Goal: Task Accomplishment & Management: Manage account settings

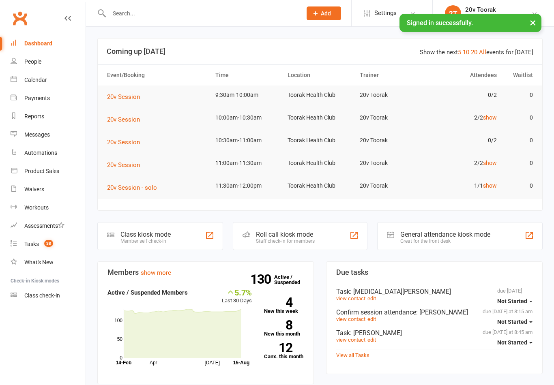
click at [162, 19] on input "text" at bounding box center [201, 13] width 189 height 11
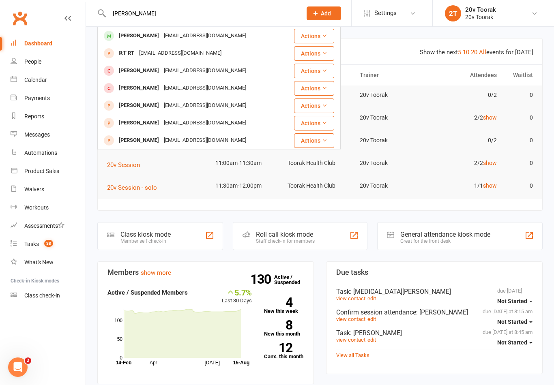
type input "[PERSON_NAME]"
click at [161, 34] on div "[EMAIL_ADDRESS][DOMAIN_NAME]" at bounding box center [204, 36] width 87 height 12
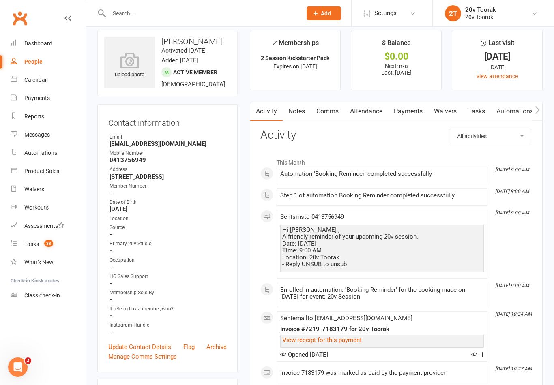
scroll to position [9, 0]
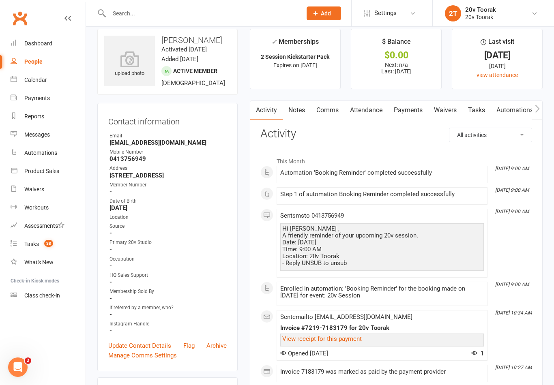
click at [284, 118] on link "Notes" at bounding box center [297, 110] width 28 height 19
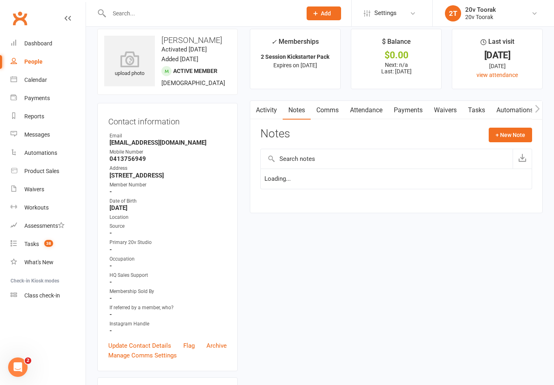
click at [322, 114] on link "Comms" at bounding box center [328, 110] width 34 height 19
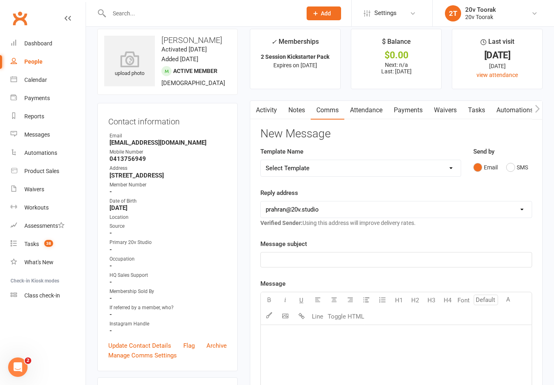
click at [254, 109] on icon "button" at bounding box center [255, 109] width 4 height 8
click at [271, 118] on link "Activity" at bounding box center [266, 110] width 32 height 19
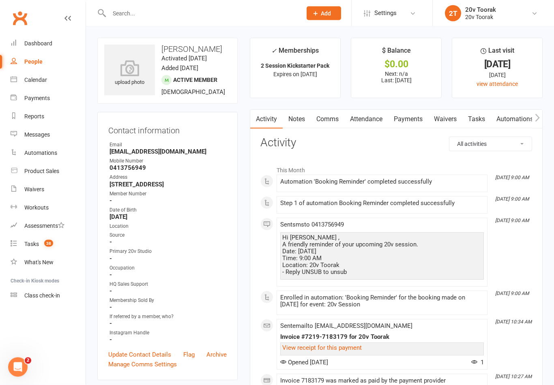
scroll to position [2, 0]
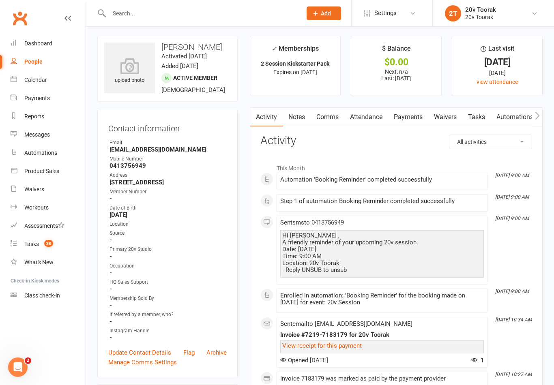
click at [364, 114] on link "Attendance" at bounding box center [366, 117] width 44 height 19
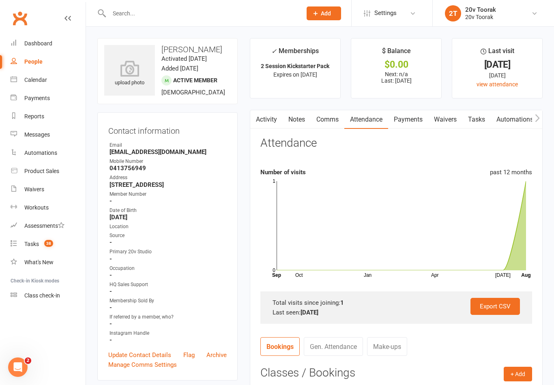
click at [259, 117] on button "button" at bounding box center [255, 119] width 10 height 18
click at [478, 128] on link "Tasks" at bounding box center [476, 119] width 28 height 19
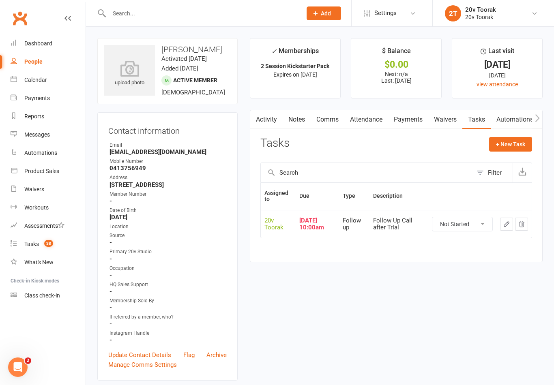
click at [455, 219] on select "Not Started In Progress Waiting Complete" at bounding box center [462, 224] width 60 height 14
select select "unstarted"
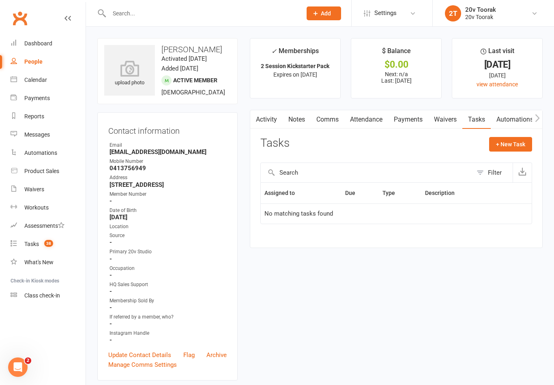
click at [509, 147] on button "+ New Task" at bounding box center [510, 144] width 43 height 15
select select "45736"
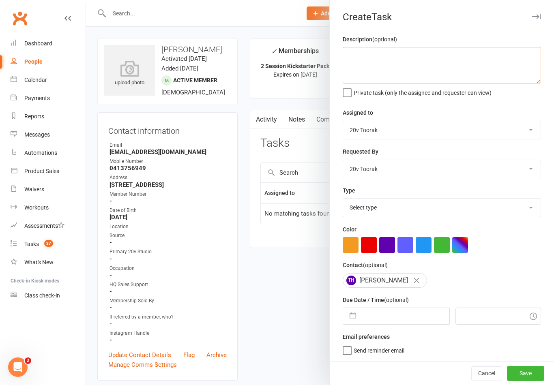
click at [369, 66] on textarea at bounding box center [442, 65] width 198 height 37
type textarea "Contact regarding membership - next session booking"
click at [365, 214] on select "Select type Call Call - to book trial Confirm session attendance Confirm trial …" at bounding box center [442, 208] width 198 height 18
select select "22772"
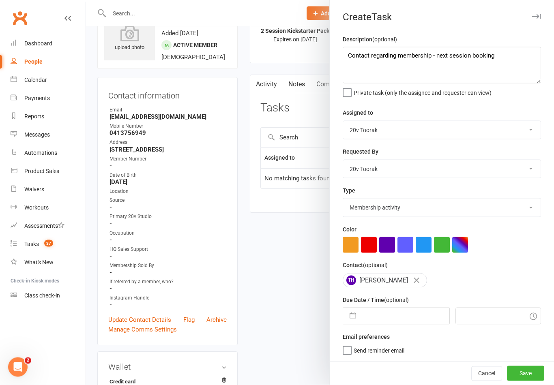
click at [350, 316] on button "button" at bounding box center [353, 316] width 15 height 16
select select "6"
select select "2025"
select select "7"
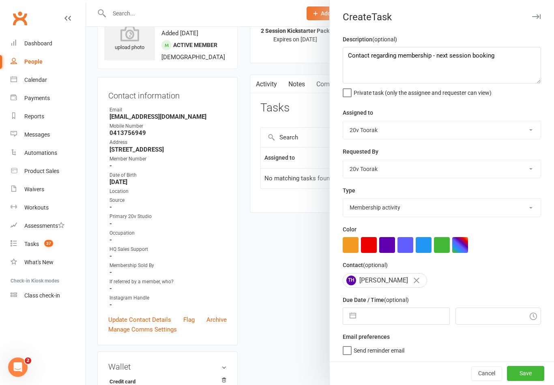
select select "2025"
select select "8"
select select "2025"
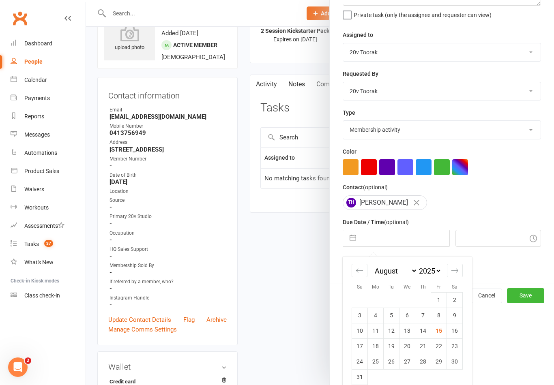
scroll to position [77, 0]
click at [376, 353] on td "18" at bounding box center [376, 346] width 16 height 15
type input "[DATE]"
type input "10:00am"
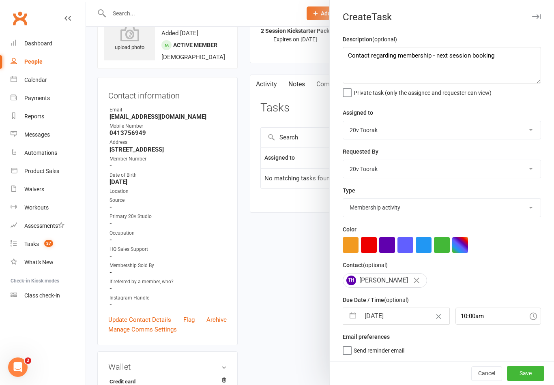
scroll to position [0, 0]
click at [538, 381] on button "Save" at bounding box center [525, 373] width 37 height 15
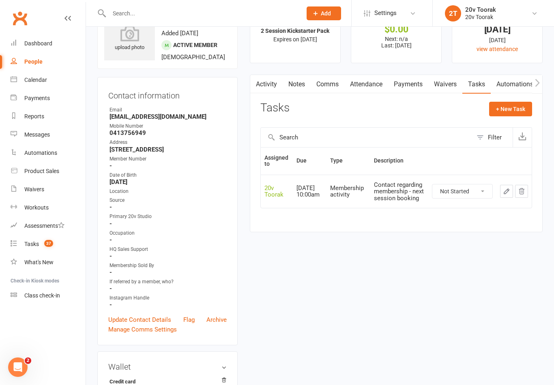
click at [298, 78] on link "Notes" at bounding box center [297, 84] width 28 height 19
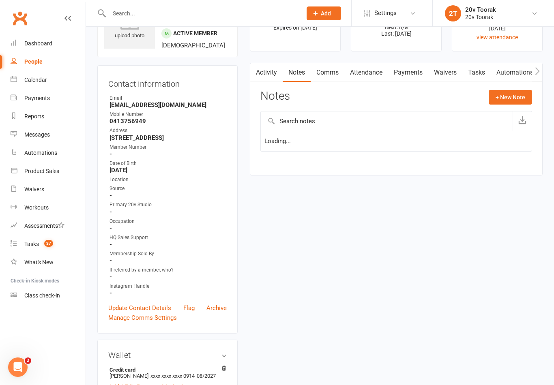
scroll to position [48, 0]
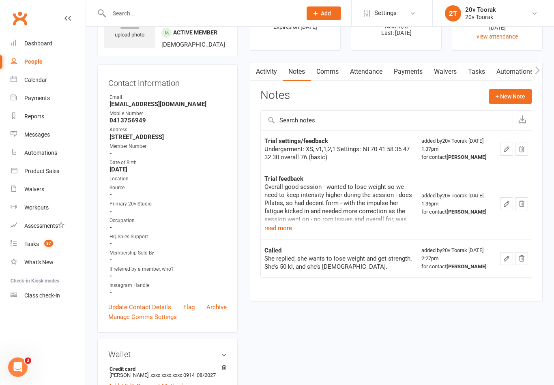
click at [505, 102] on button "+ New Note" at bounding box center [510, 96] width 43 height 15
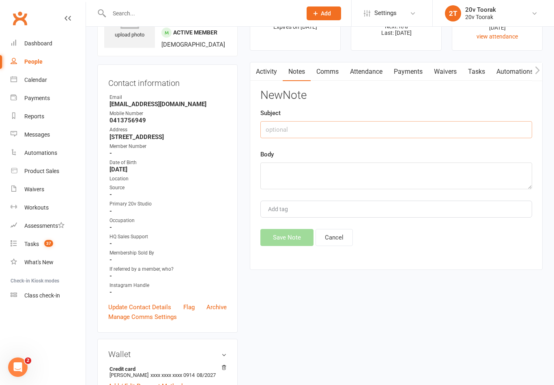
click at [374, 125] on input "text" at bounding box center [396, 129] width 272 height 17
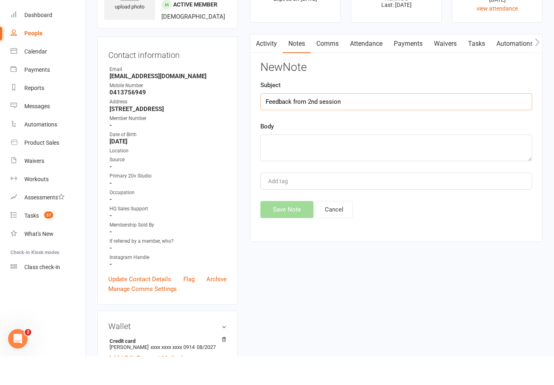
type input "Feedback from 2nd session"
click at [376, 163] on textarea at bounding box center [396, 176] width 272 height 27
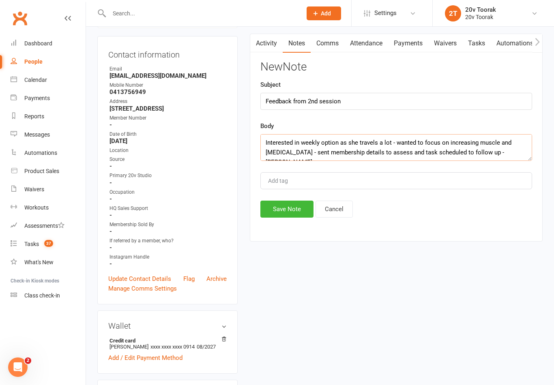
type textarea "Interested in weekly option as she travels a lot - wanted to focus on increasin…"
click at [283, 210] on button "Save Note" at bounding box center [286, 209] width 53 height 17
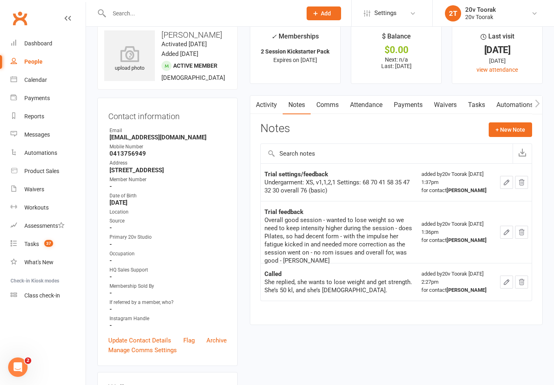
scroll to position [0, 0]
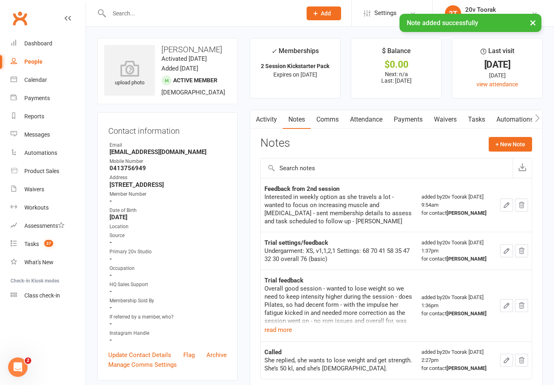
click at [486, 117] on link "Tasks" at bounding box center [476, 119] width 28 height 19
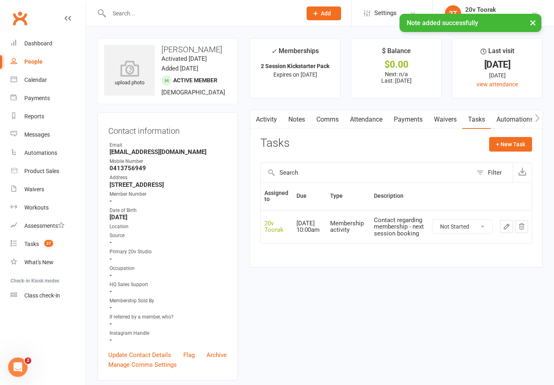
click at [325, 119] on link "Comms" at bounding box center [328, 119] width 34 height 19
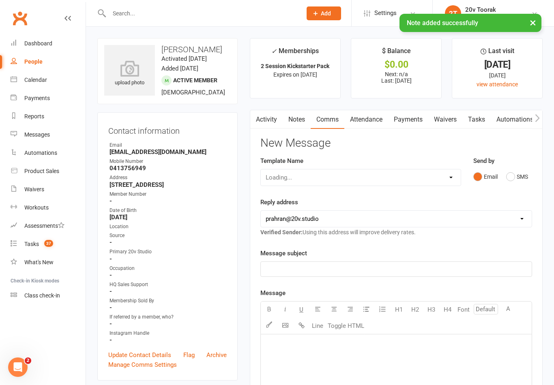
click at [292, 126] on link "Notes" at bounding box center [297, 119] width 28 height 19
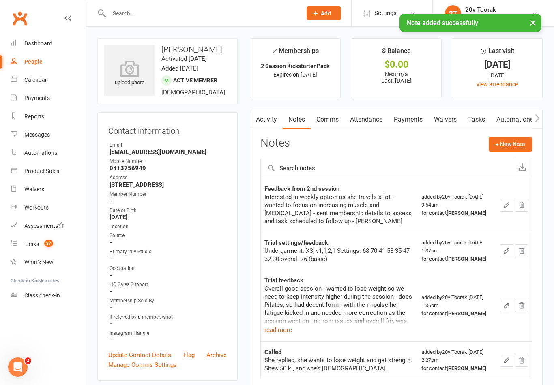
click at [264, 124] on link "Activity" at bounding box center [266, 119] width 32 height 19
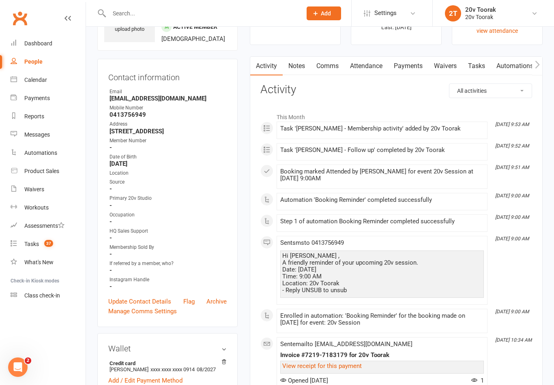
scroll to position [55, 0]
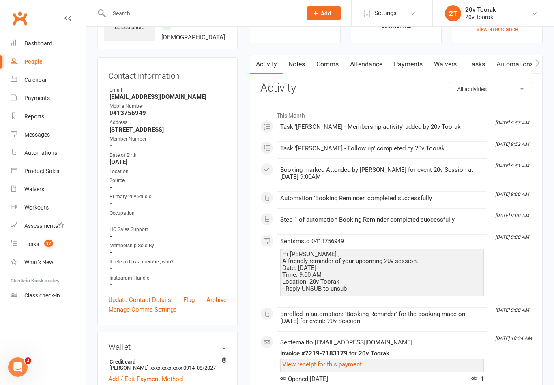
click at [14, 82] on link "Calendar" at bounding box center [48, 80] width 75 height 18
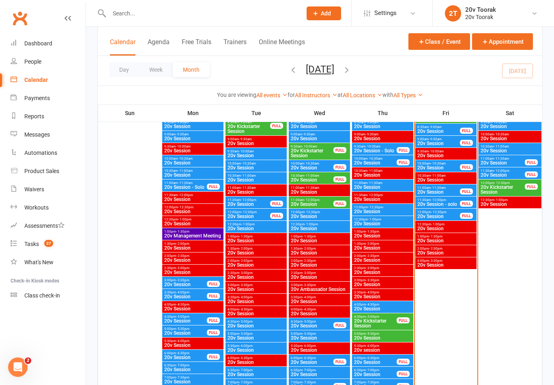
scroll to position [756, 0]
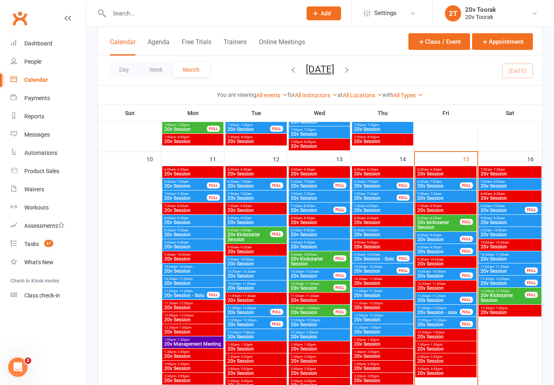
click at [440, 246] on span "- 9:30am" at bounding box center [435, 248] width 13 height 4
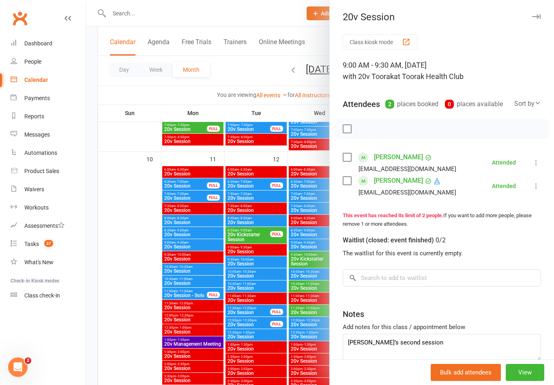
click at [269, 275] on div at bounding box center [320, 192] width 468 height 385
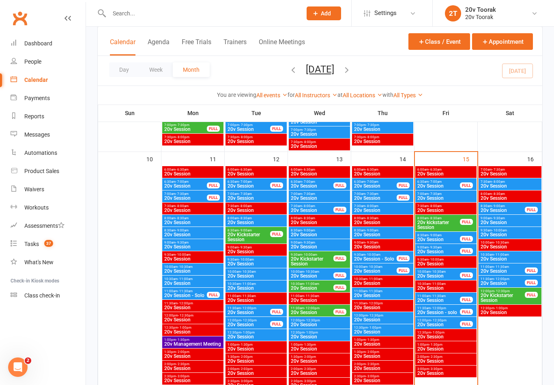
click at [434, 241] on span "20v Session" at bounding box center [438, 239] width 43 height 5
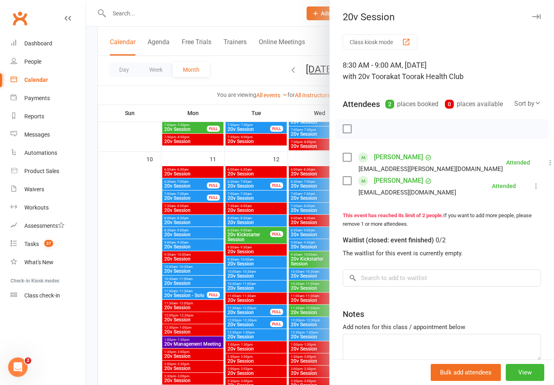
click at [303, 290] on div at bounding box center [320, 192] width 468 height 385
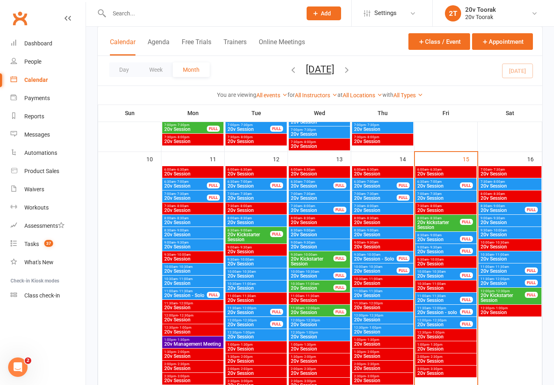
click at [436, 225] on span "20v kickstarter Session" at bounding box center [438, 225] width 43 height 10
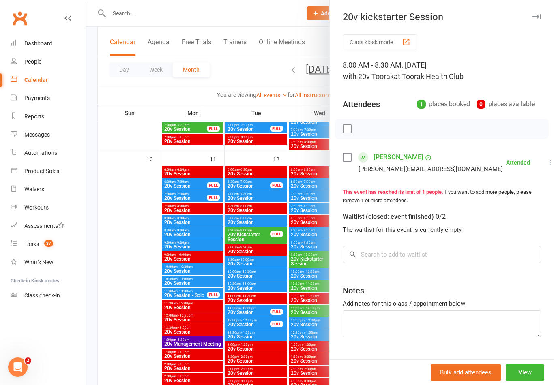
click at [304, 291] on div at bounding box center [320, 192] width 468 height 385
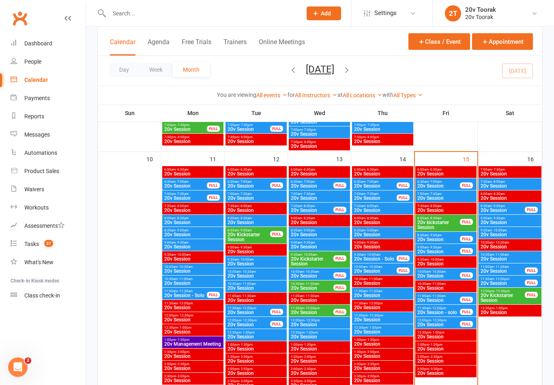
click at [444, 202] on div "7:00am - 7:30am 20v Session" at bounding box center [445, 197] width 61 height 12
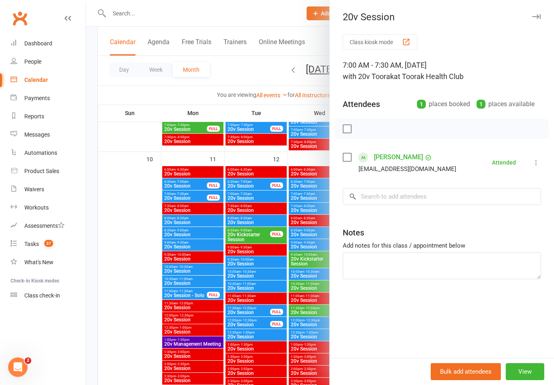
click at [295, 299] on div at bounding box center [320, 192] width 468 height 385
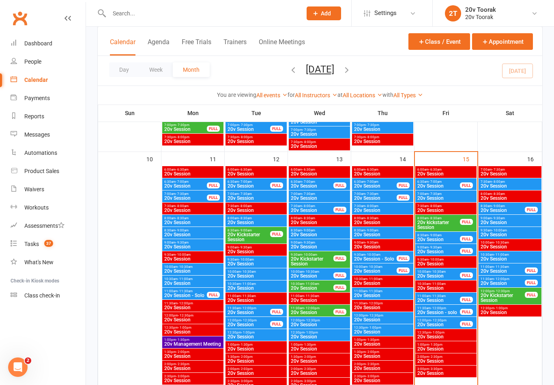
click at [438, 281] on div "10:30am - 11:00am 20v Session" at bounding box center [445, 287] width 61 height 12
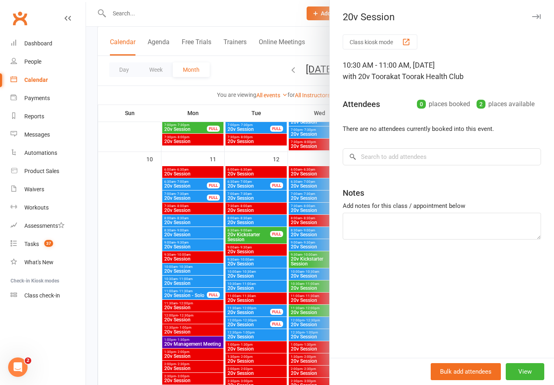
click at [296, 300] on div at bounding box center [320, 192] width 468 height 385
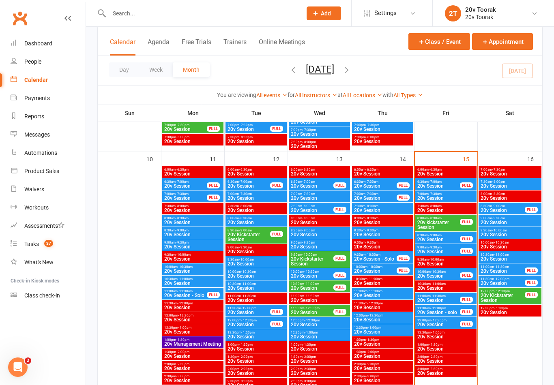
click at [444, 272] on span "- 10:30am" at bounding box center [438, 272] width 15 height 4
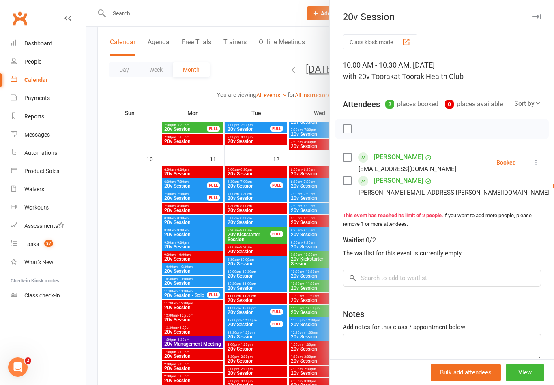
click at [538, 164] on icon at bounding box center [536, 163] width 8 height 8
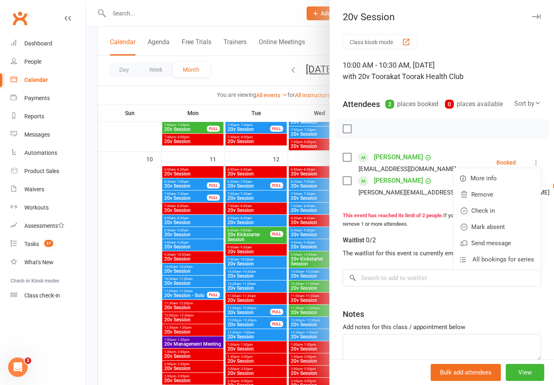
click at [502, 213] on link "Check in" at bounding box center [496, 211] width 87 height 16
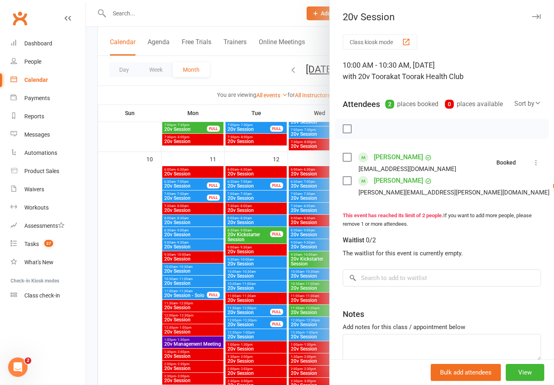
click at [510, 234] on link "Check in" at bounding box center [553, 234] width 87 height 16
click at [250, 301] on div at bounding box center [320, 192] width 468 height 385
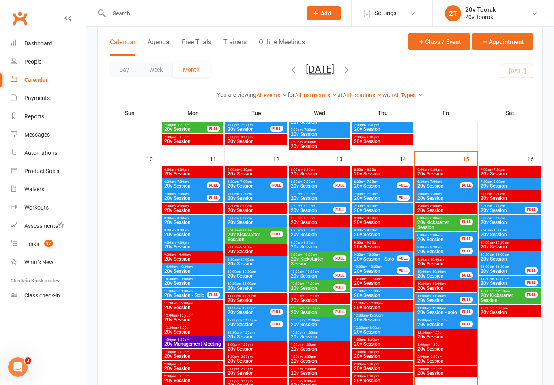
click at [13, 68] on link "People" at bounding box center [48, 62] width 75 height 18
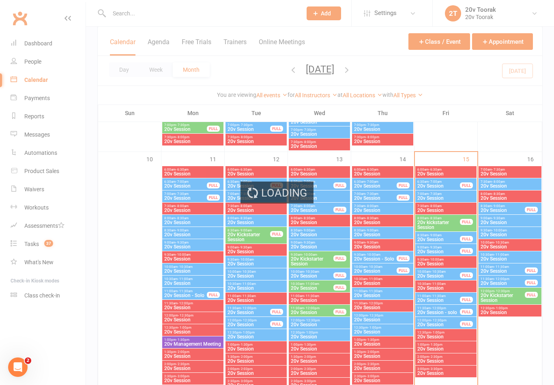
select select "100"
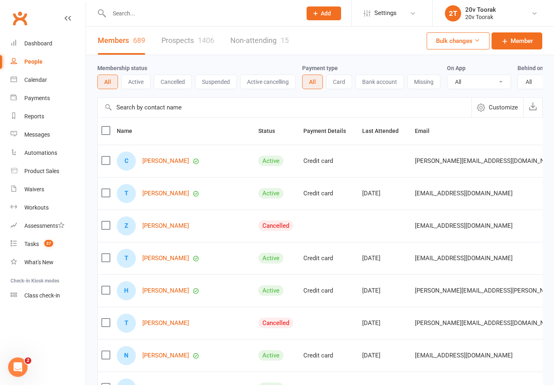
click at [170, 43] on link "Prospects 1406" at bounding box center [187, 41] width 53 height 28
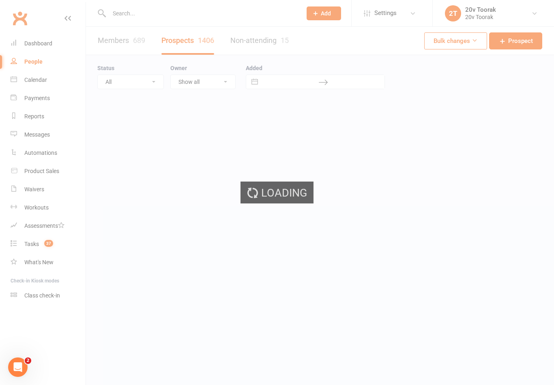
select select "100"
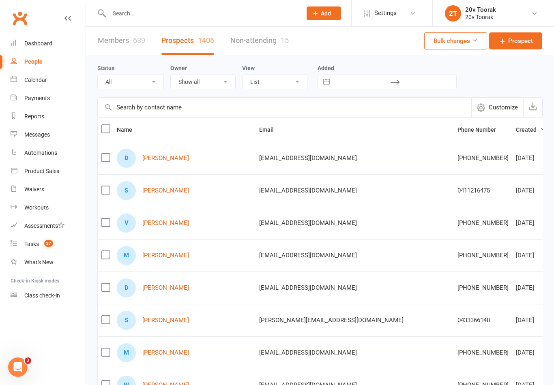
click at [153, 160] on link "[PERSON_NAME]" at bounding box center [165, 158] width 47 height 7
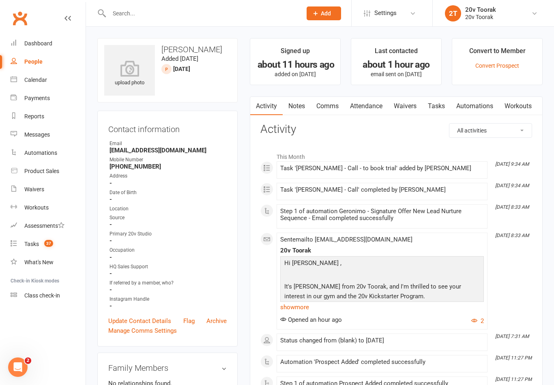
click at [468, 311] on link "show more" at bounding box center [382, 307] width 204 height 11
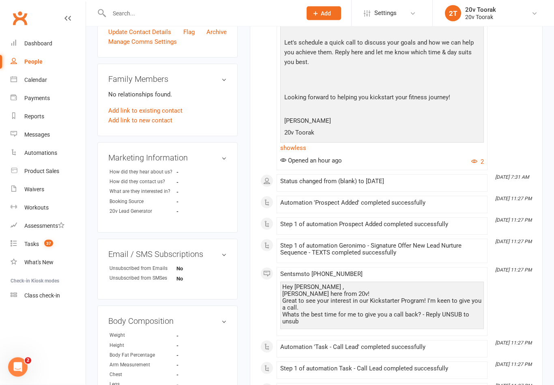
click at [479, 159] on button "2" at bounding box center [477, 162] width 13 height 10
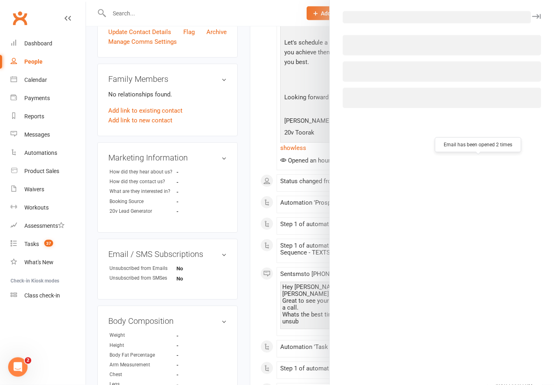
scroll to position [289, 0]
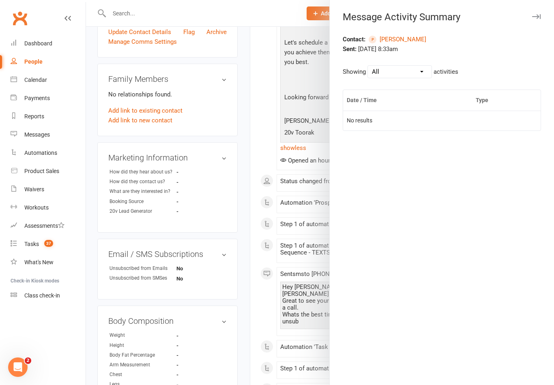
click at [267, 242] on div at bounding box center [320, 192] width 468 height 385
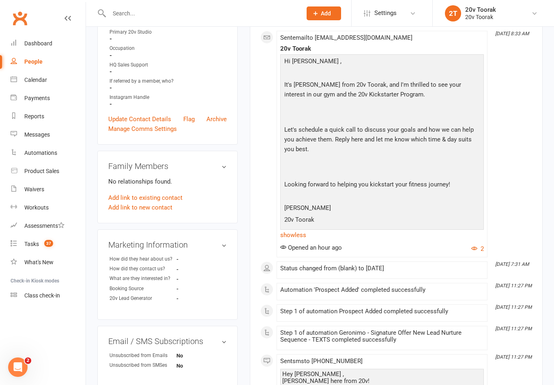
scroll to position [0, 0]
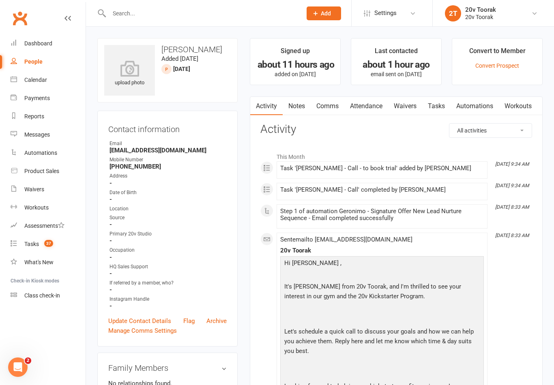
click at [303, 112] on link "Notes" at bounding box center [297, 106] width 28 height 19
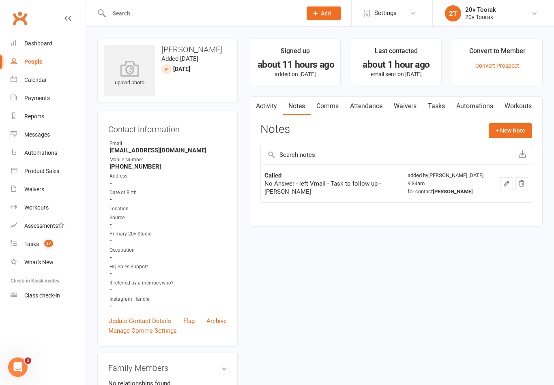
click at [437, 106] on link "Tasks" at bounding box center [436, 106] width 28 height 19
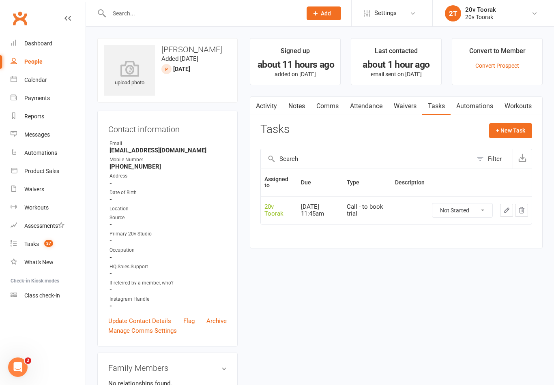
click at [268, 105] on link "Activity" at bounding box center [266, 106] width 32 height 19
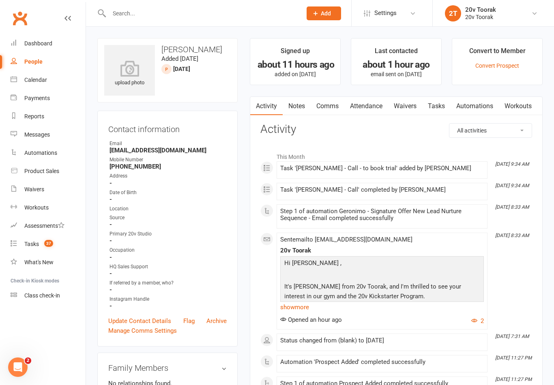
click at [34, 70] on link "People" at bounding box center [48, 62] width 75 height 18
select select "100"
